Goal: Task Accomplishment & Management: Manage account settings

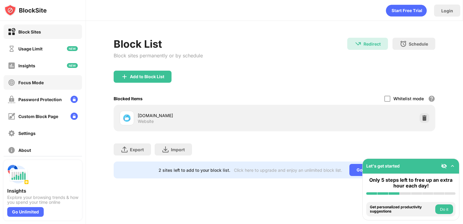
scroll to position [41, 0]
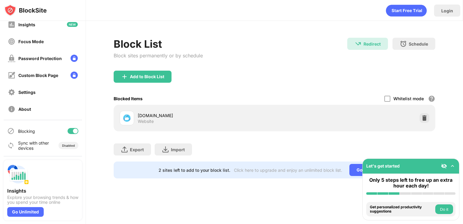
click at [68, 131] on div at bounding box center [73, 131] width 11 height 6
click at [70, 131] on div at bounding box center [73, 131] width 11 height 6
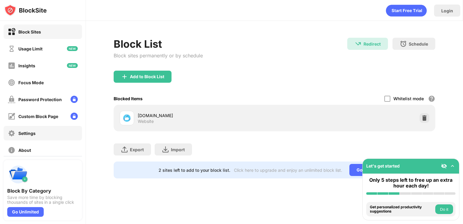
click at [67, 130] on div "Settings" at bounding box center [43, 133] width 78 height 14
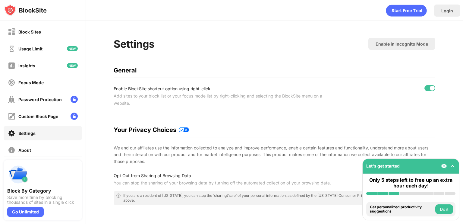
scroll to position [41, 0]
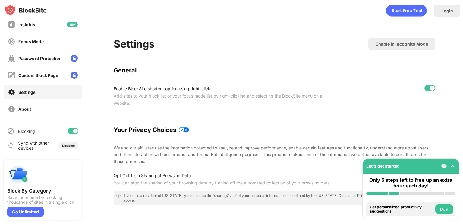
click at [68, 129] on div at bounding box center [73, 131] width 11 height 6
click at [68, 131] on div at bounding box center [70, 131] width 5 height 5
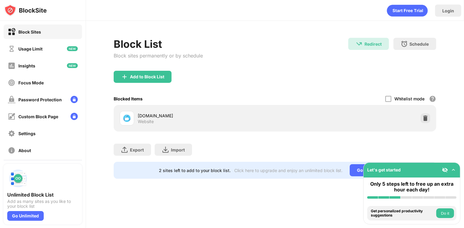
scroll to position [37, 0]
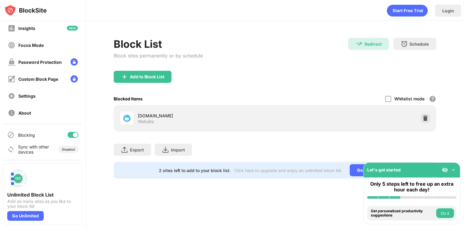
click at [73, 133] on div at bounding box center [75, 134] width 5 height 5
click at [68, 135] on div at bounding box center [73, 135] width 11 height 6
click at [73, 136] on div at bounding box center [75, 134] width 5 height 5
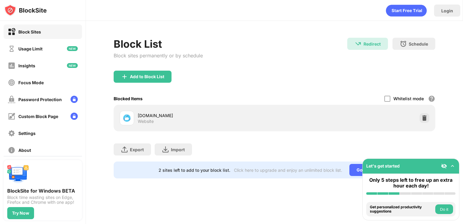
scroll to position [41, 0]
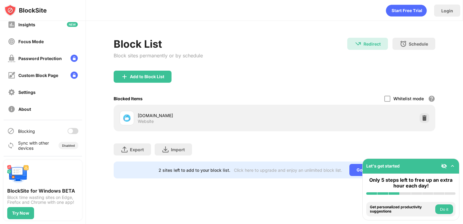
click at [68, 131] on div at bounding box center [70, 131] width 5 height 5
